Goal: Transaction & Acquisition: Purchase product/service

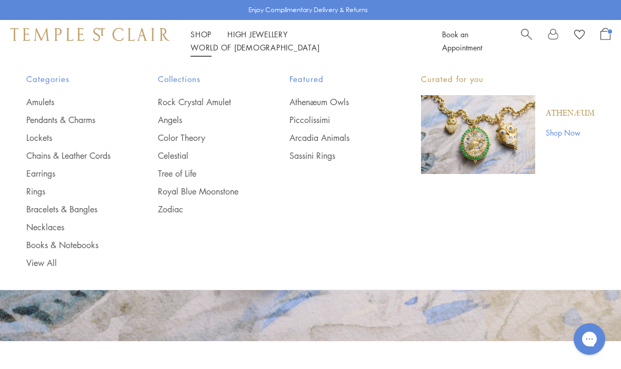
click at [104, 160] on link "Chains & Leather Cords" at bounding box center [70, 156] width 89 height 12
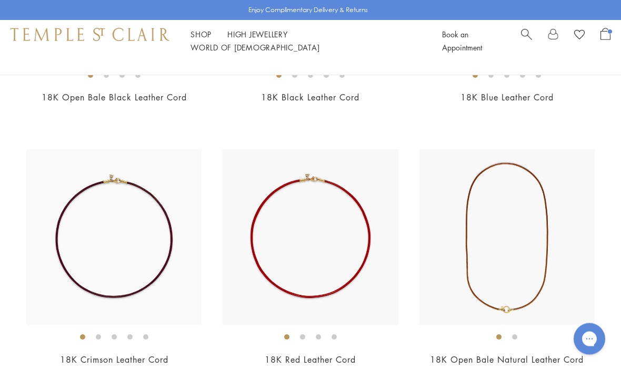
scroll to position [1628, 0]
click at [542, 168] on img at bounding box center [506, 236] width 175 height 175
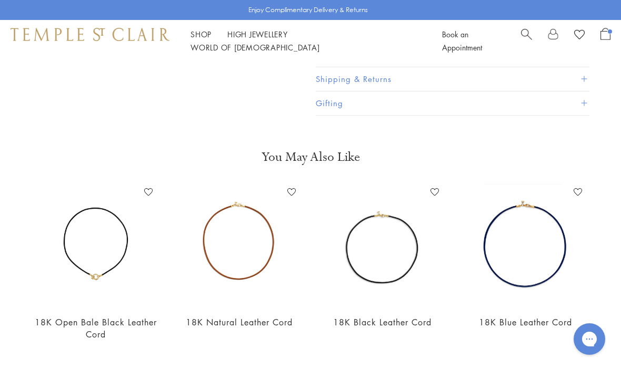
scroll to position [305, 0]
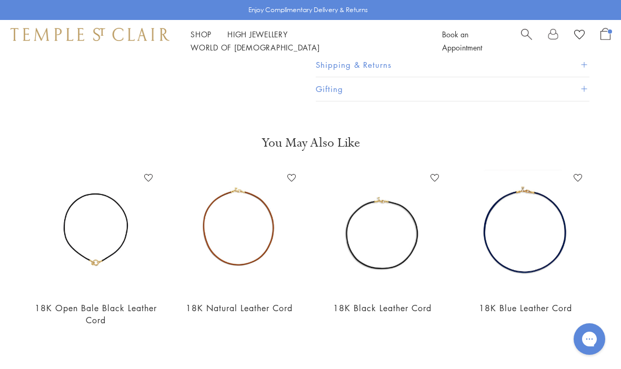
click at [98, 261] on img at bounding box center [96, 231] width 122 height 122
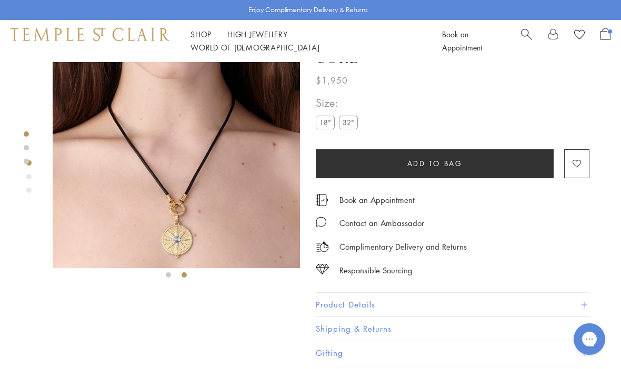
scroll to position [41, 0]
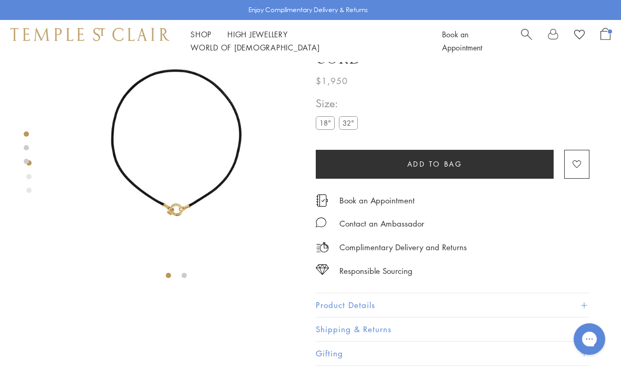
click at [354, 127] on label "32"" at bounding box center [348, 122] width 19 height 13
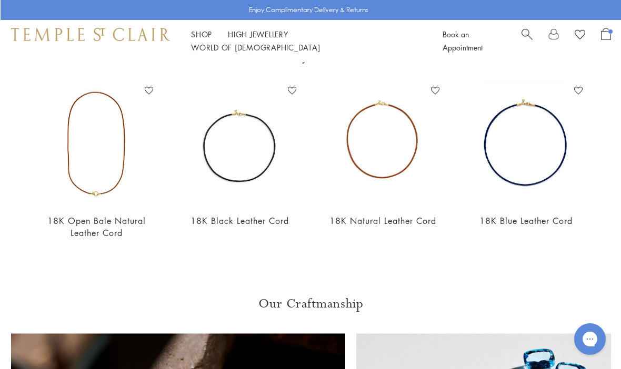
scroll to position [409, 0]
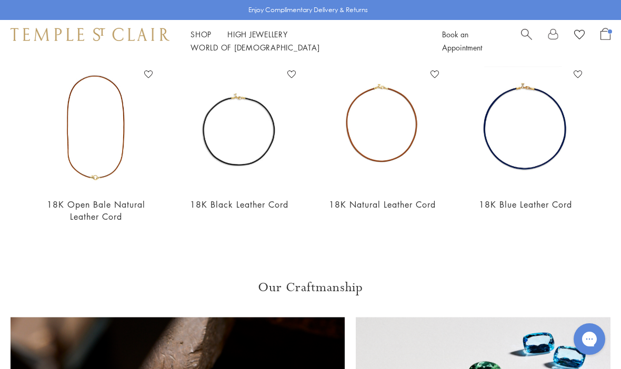
click at [117, 177] on img at bounding box center [96, 127] width 122 height 122
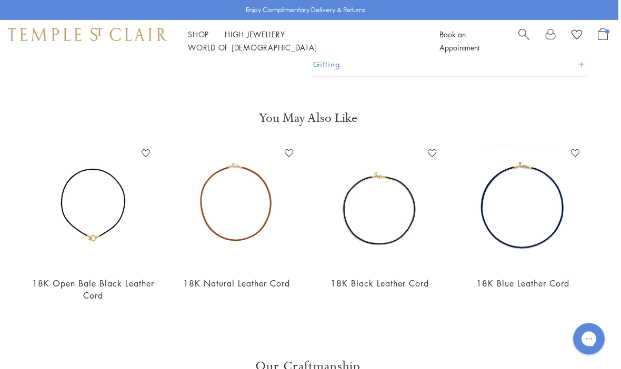
scroll to position [330, 2]
click at [263, 216] on img at bounding box center [237, 206] width 122 height 122
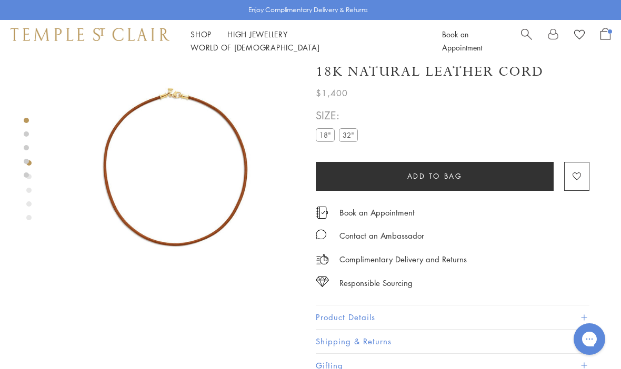
scroll to position [7, 0]
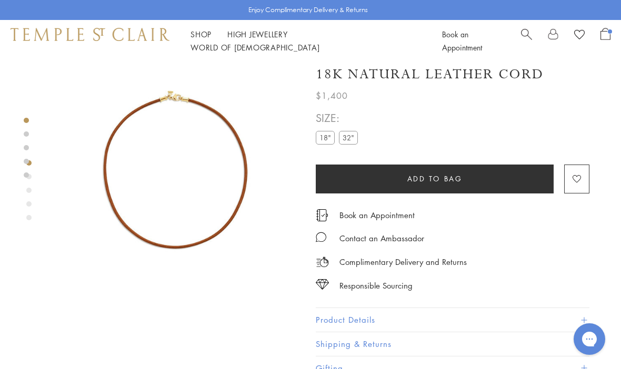
click at [353, 138] on label "32"" at bounding box center [348, 137] width 19 height 13
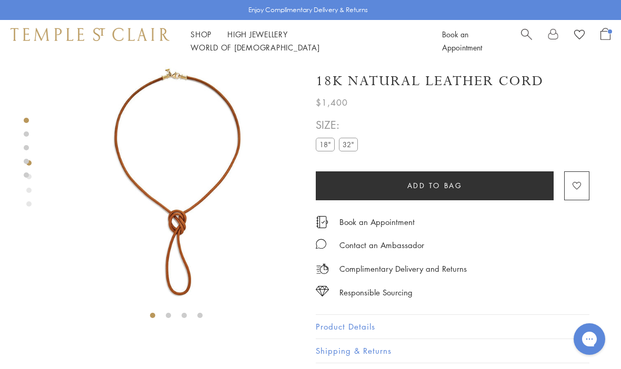
scroll to position [0, 2]
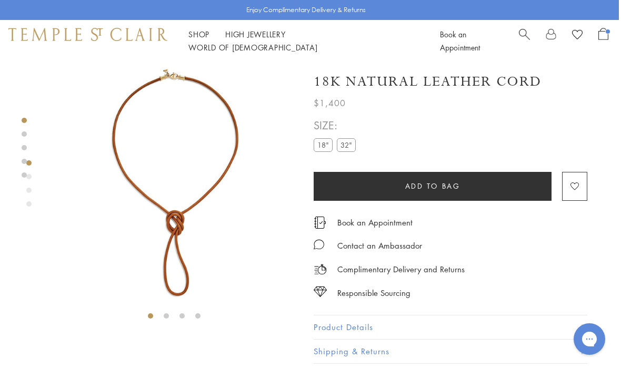
click at [116, 153] on img at bounding box center [174, 185] width 247 height 247
click at [328, 142] on label "18"" at bounding box center [323, 144] width 19 height 13
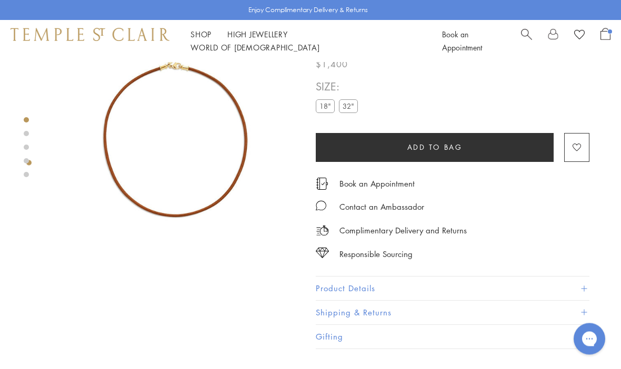
scroll to position [8, 0]
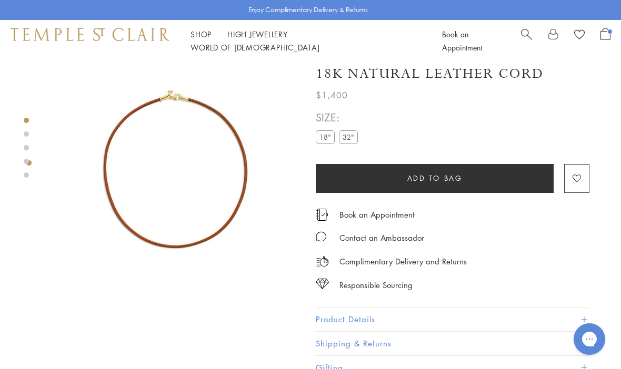
click at [355, 137] on label "32"" at bounding box center [348, 136] width 19 height 13
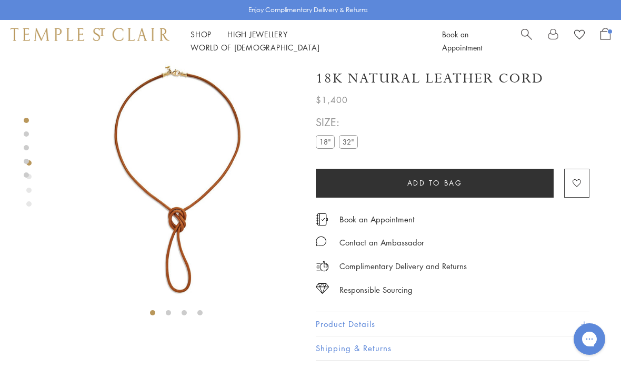
scroll to position [3, 0]
click at [29, 202] on div "Product gallery navigation" at bounding box center [28, 204] width 5 height 5
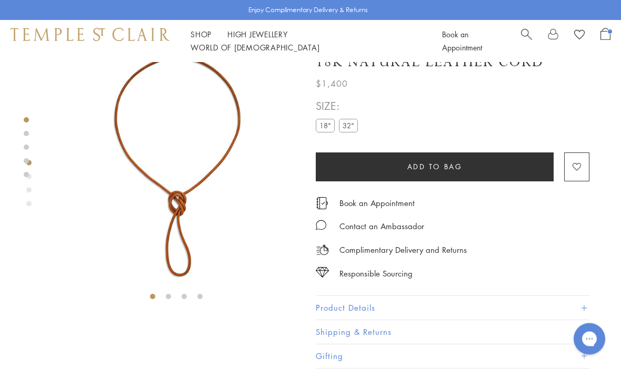
scroll to position [20, 0]
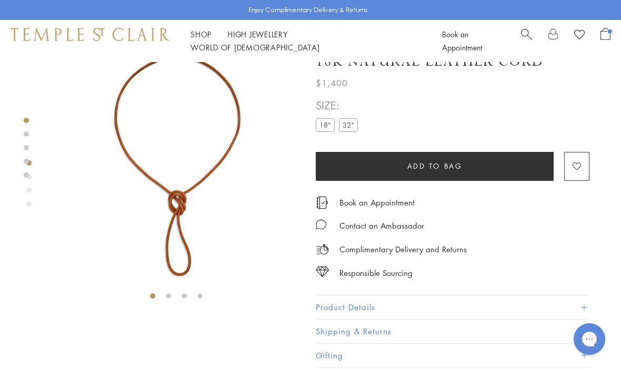
click at [35, 201] on div at bounding box center [165, 172] width 331 height 260
click at [31, 204] on div "Product gallery navigation" at bounding box center [28, 204] width 5 height 5
click at [175, 298] on div at bounding box center [176, 173] width 247 height 263
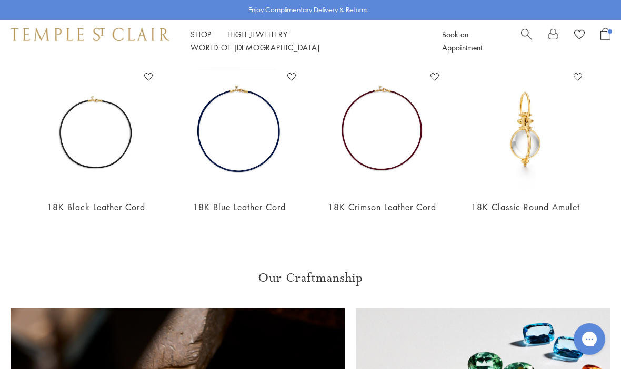
scroll to position [387, 0]
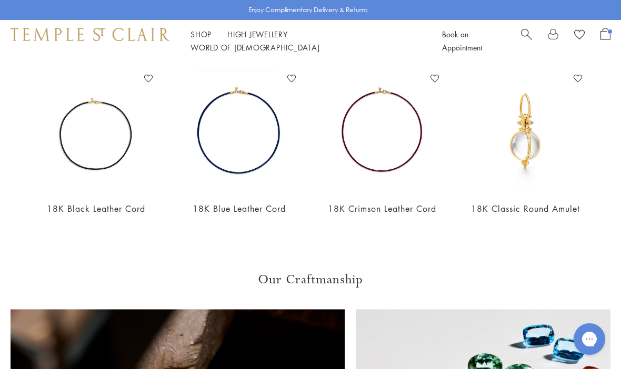
click at [536, 143] on img at bounding box center [525, 132] width 122 height 122
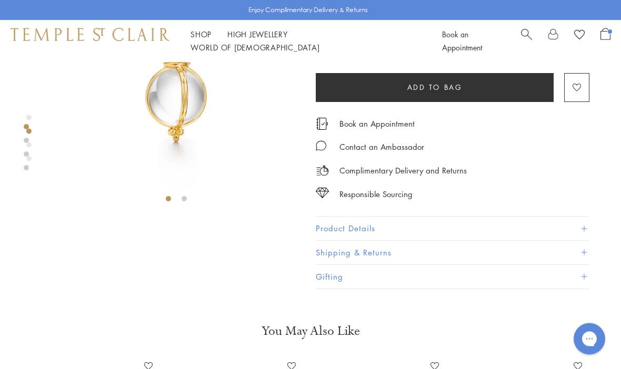
scroll to position [119, 0]
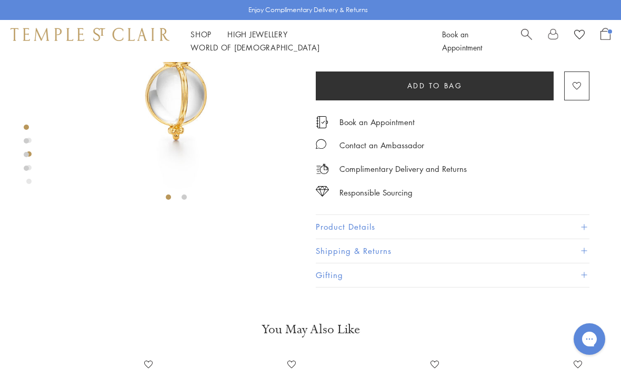
click at [190, 204] on div at bounding box center [176, 74] width 247 height 263
click at [182, 195] on li at bounding box center [184, 197] width 5 height 5
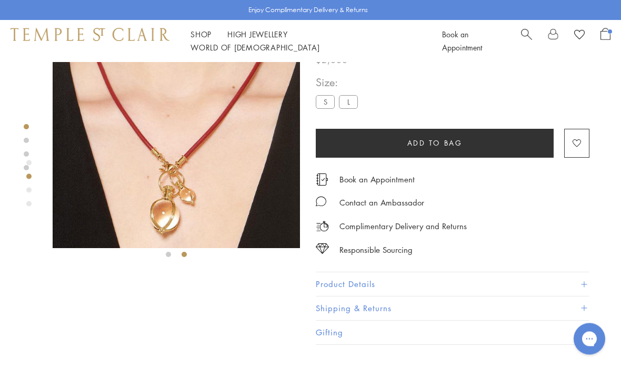
scroll to position [62, 0]
click at [178, 203] on img at bounding box center [176, 125] width 247 height 248
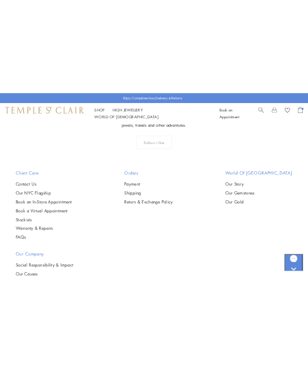
scroll to position [1341, 0]
